Goal: Transaction & Acquisition: Book appointment/travel/reservation

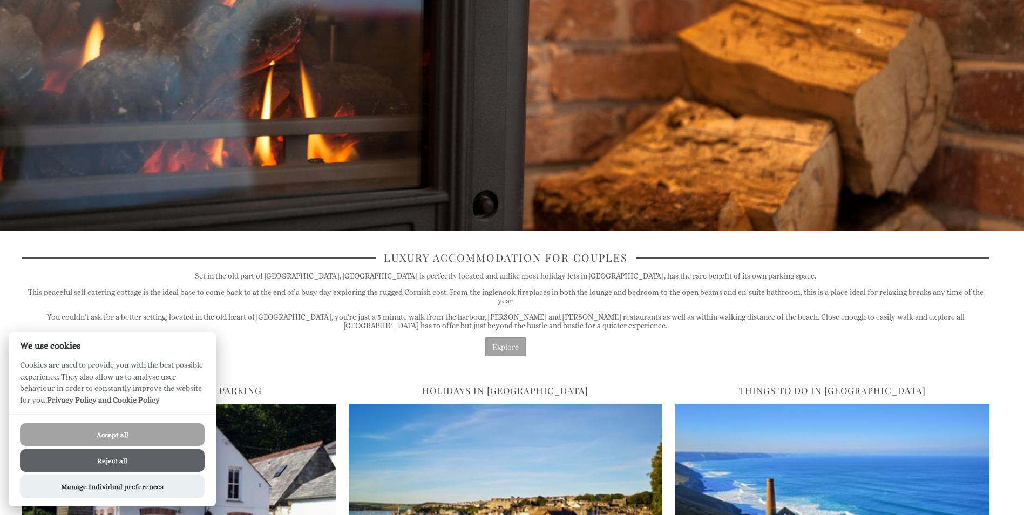
scroll to position [23, 0]
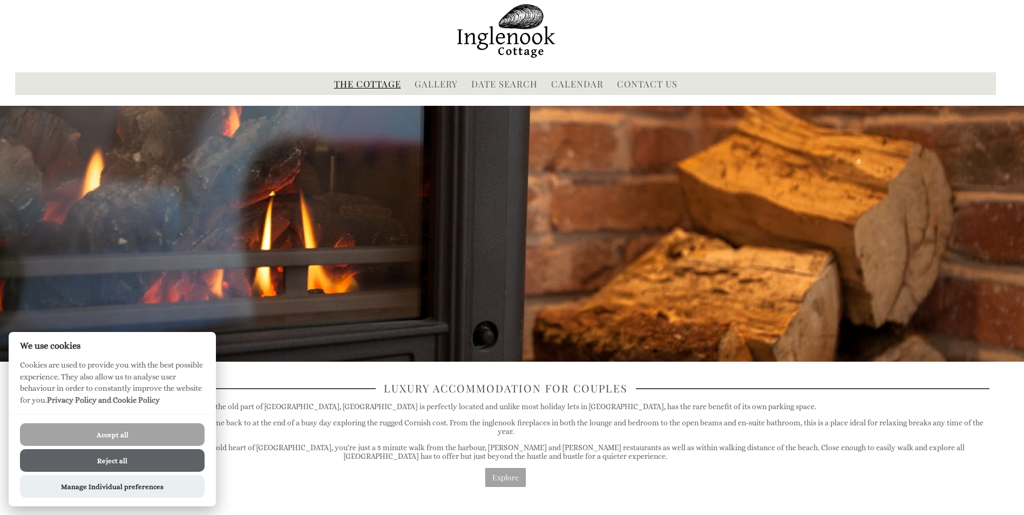
click at [359, 81] on link "The Cottage" at bounding box center [367, 84] width 67 height 12
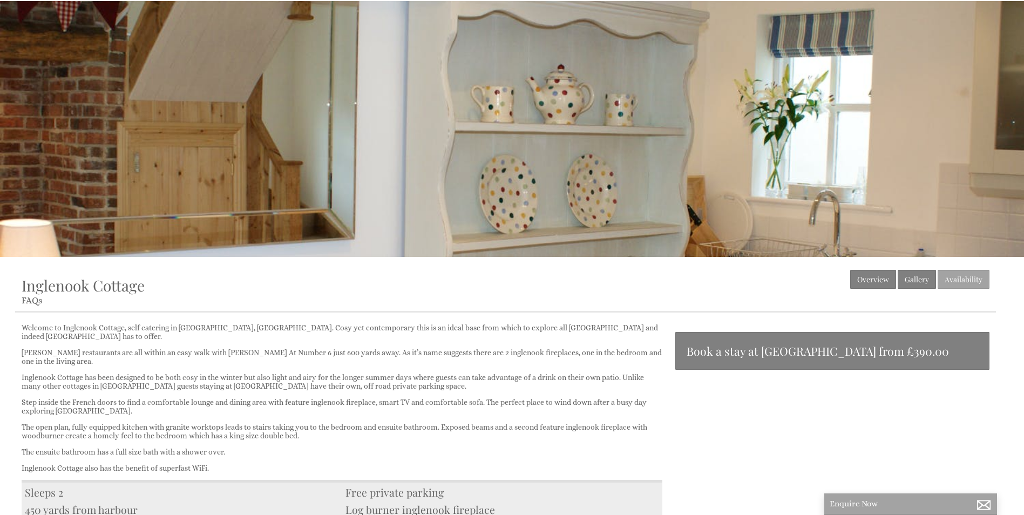
scroll to position [108, 0]
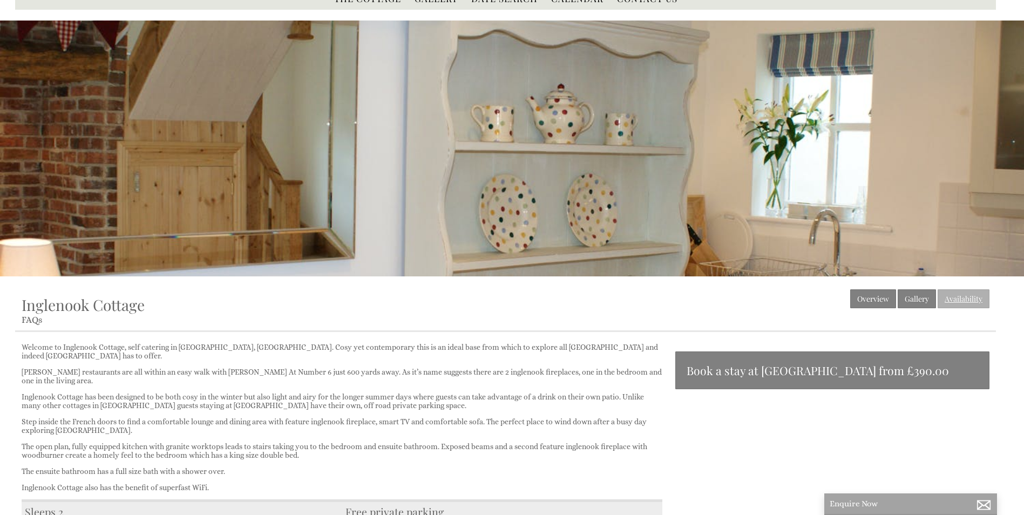
click at [942, 297] on link "Availability" at bounding box center [964, 298] width 52 height 19
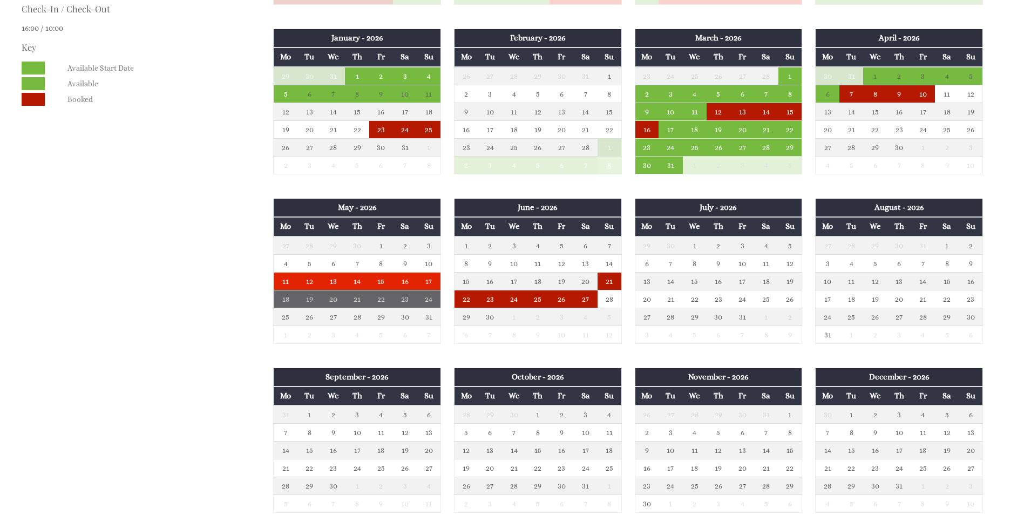
scroll to position [648, 0]
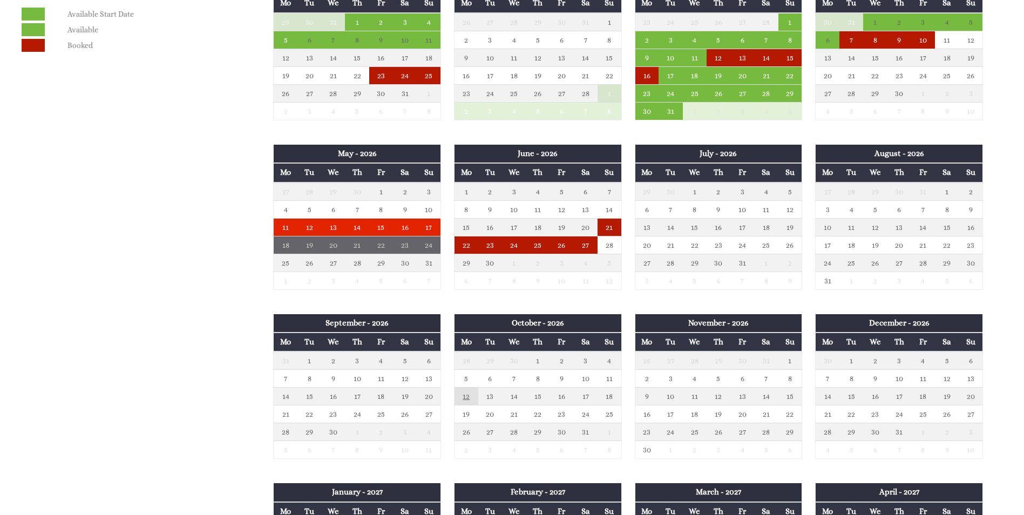
click at [469, 401] on td "12" at bounding box center [466, 397] width 24 height 18
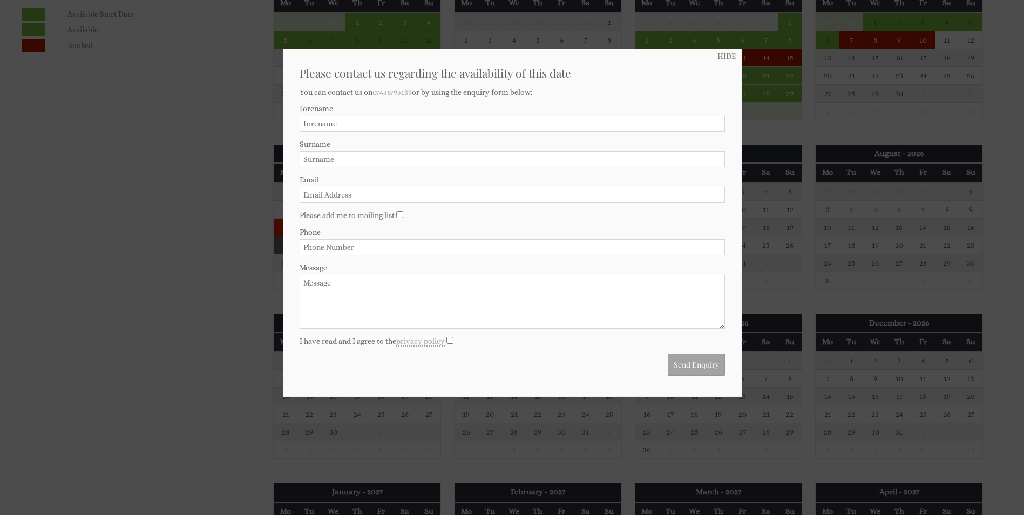
click at [813, 112] on div at bounding box center [512, 257] width 1024 height 515
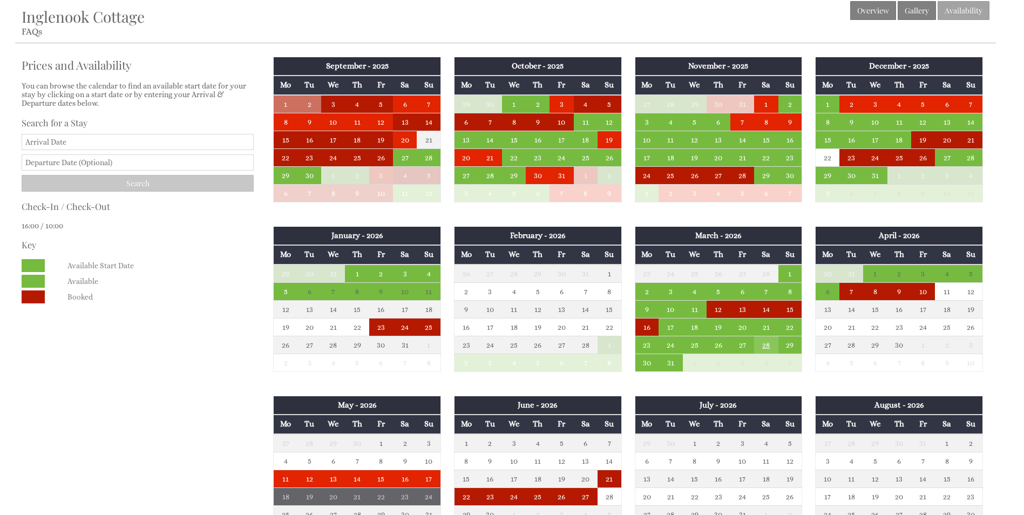
scroll to position [378, 0]
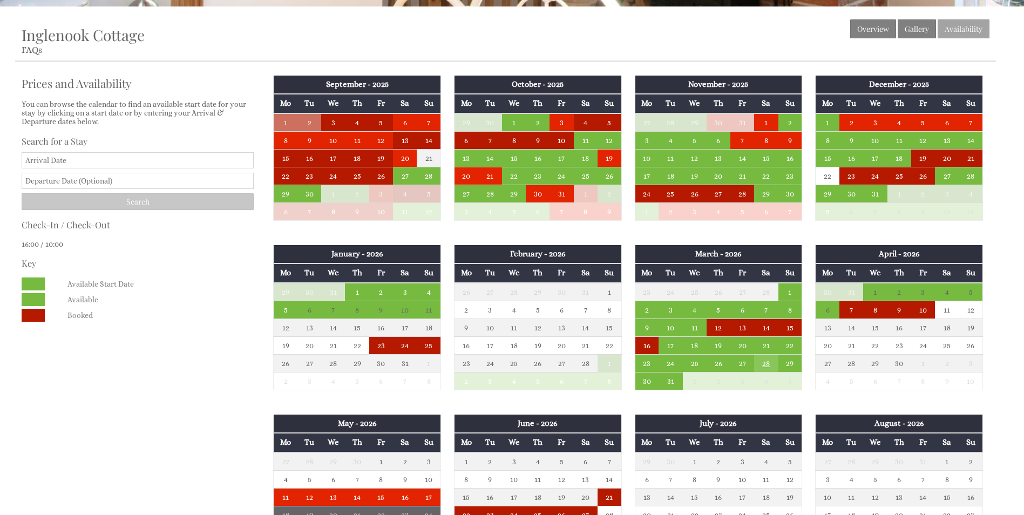
click at [762, 365] on td "28" at bounding box center [766, 363] width 24 height 18
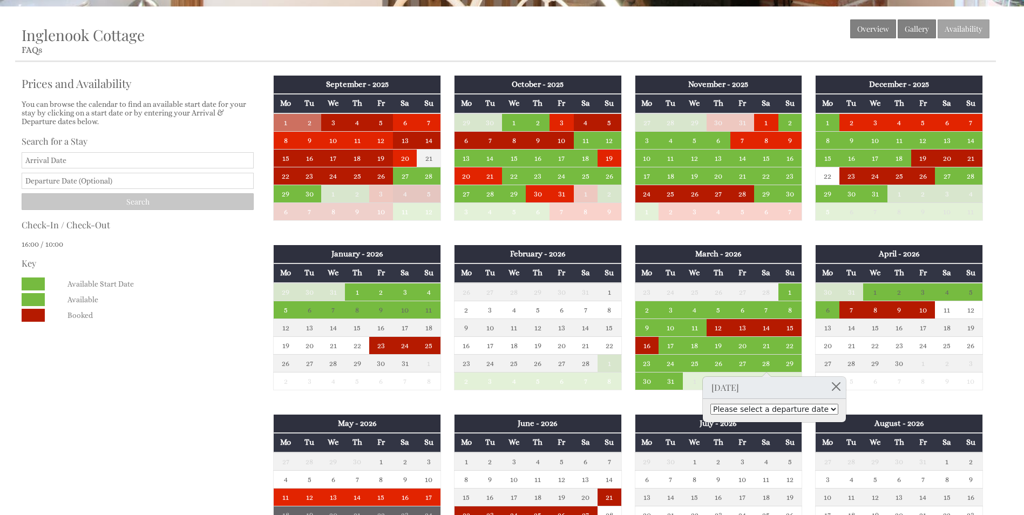
click at [819, 413] on select "Please select a departure date [DATE] - £420.00 [DATE] - £520.00 [DATE] - £600.…" at bounding box center [775, 409] width 128 height 11
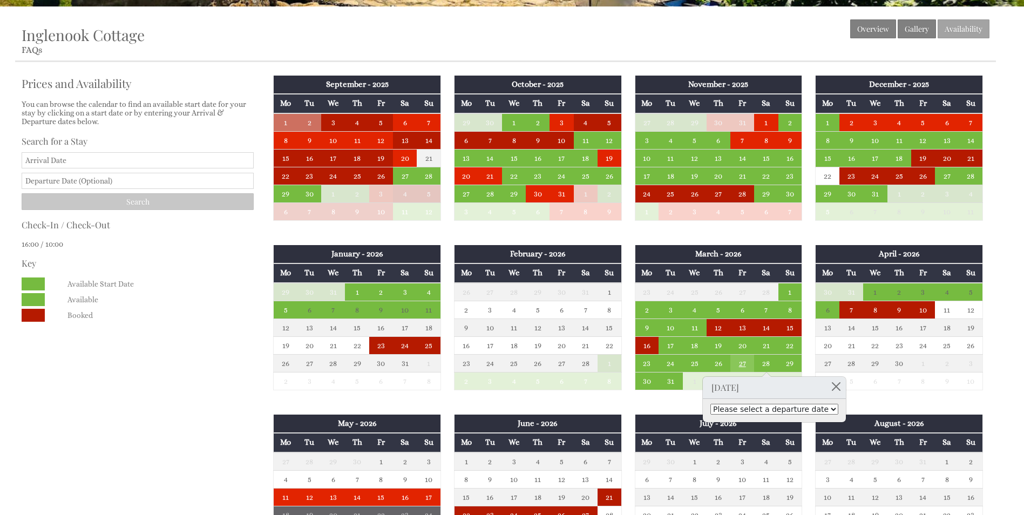
click at [744, 362] on td "27" at bounding box center [743, 363] width 24 height 18
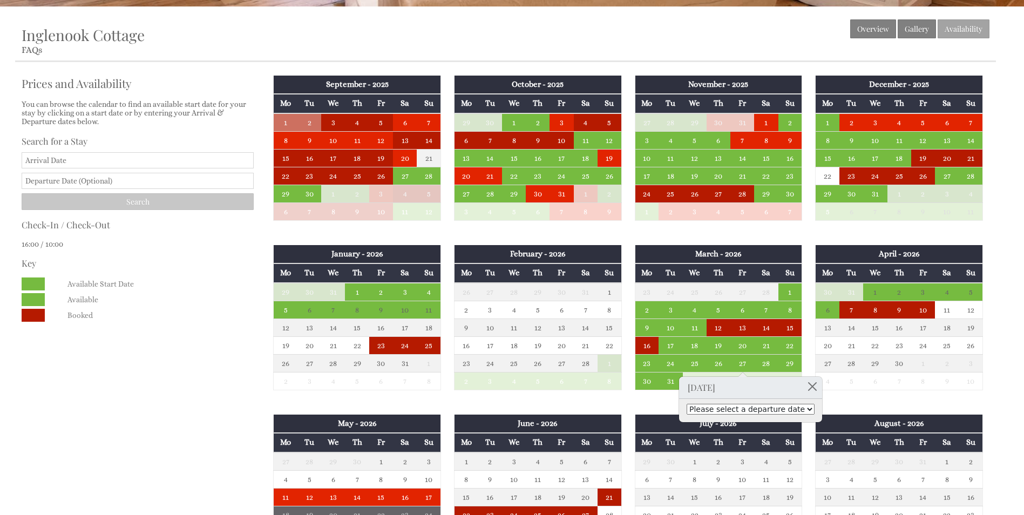
click at [793, 410] on select "Please select a departure date [DATE] - £420.00 [DATE] - £520.00 [DATE] - £600.…" at bounding box center [751, 409] width 128 height 11
select select "book/6788908"
